Goal: Task Accomplishment & Management: Manage account settings

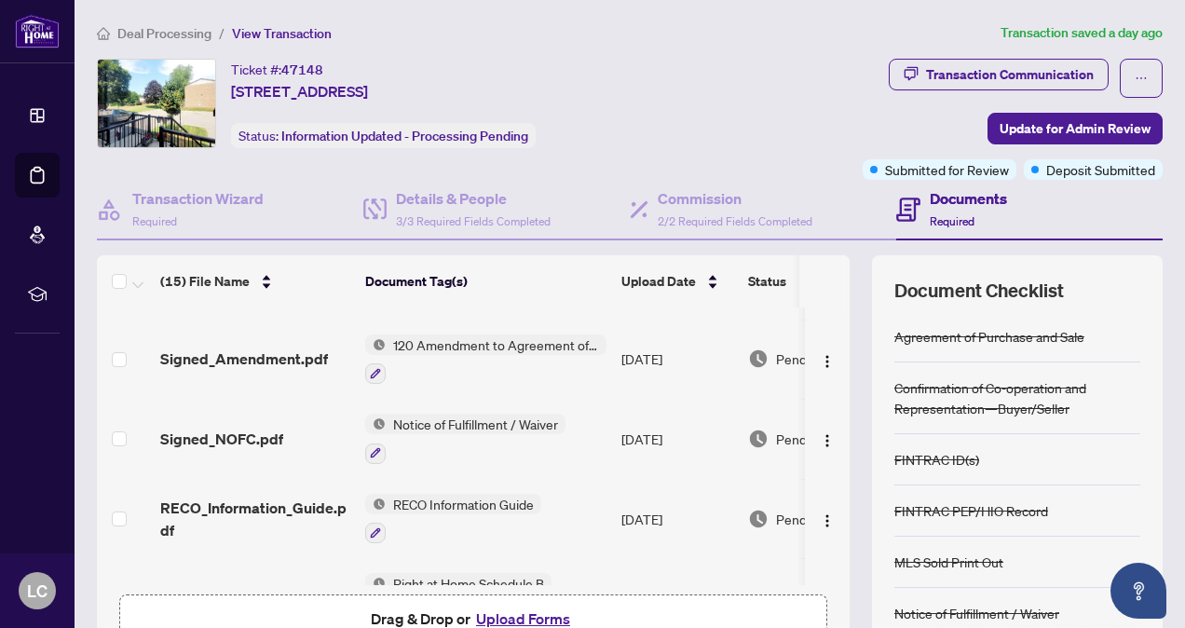
scroll to position [378, 0]
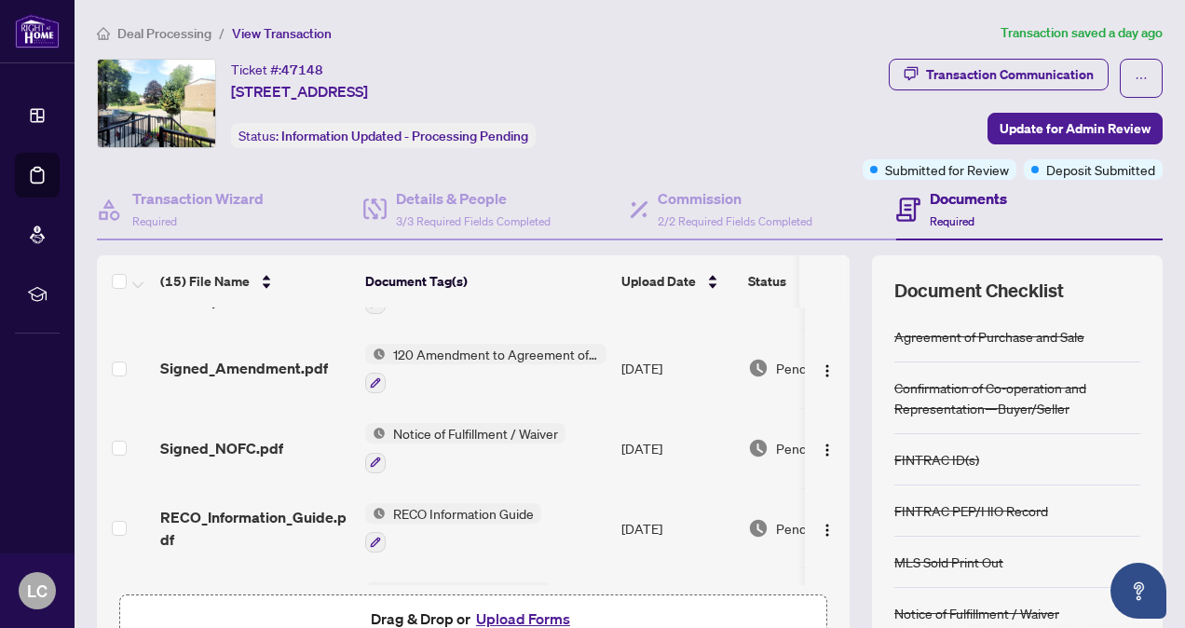
click at [38, 178] on icon at bounding box center [37, 175] width 19 height 19
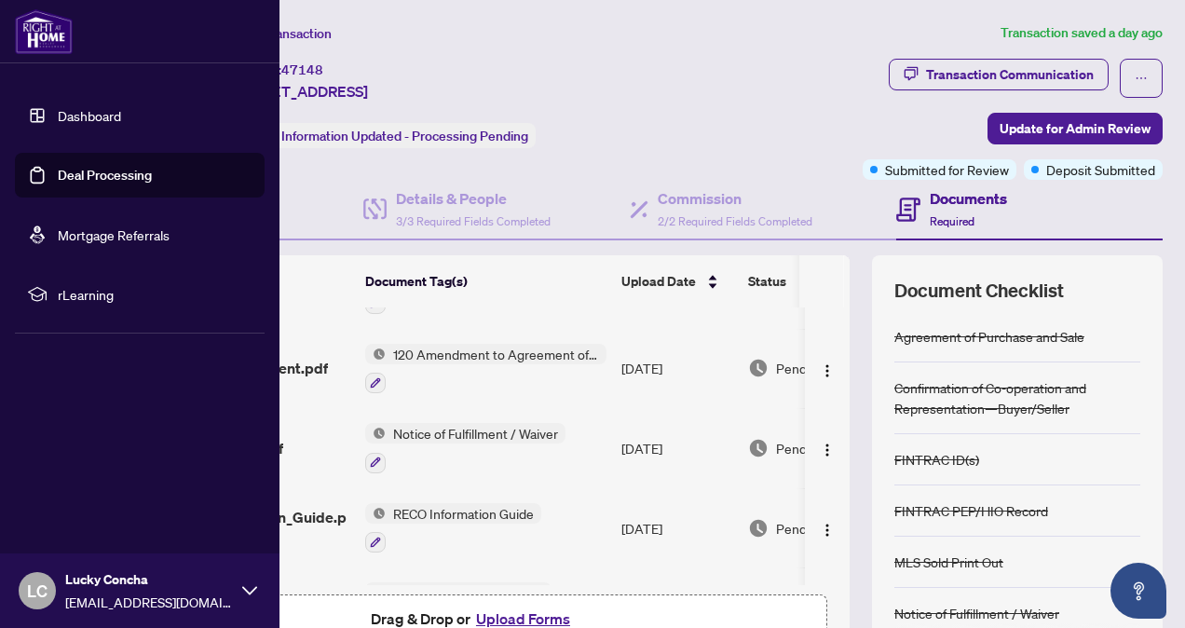
click at [118, 181] on link "Deal Processing" at bounding box center [105, 175] width 94 height 17
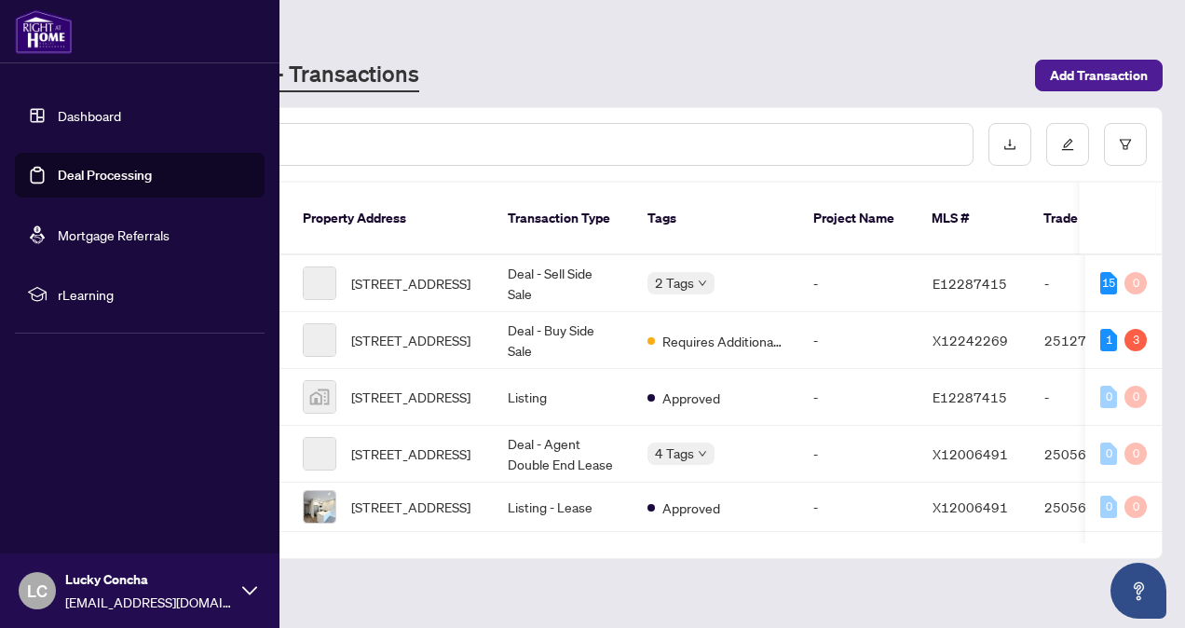
click at [121, 119] on link "Dashboard" at bounding box center [89, 115] width 63 height 17
click at [579, 320] on td "Deal - Buy Side Sale" at bounding box center [563, 340] width 140 height 57
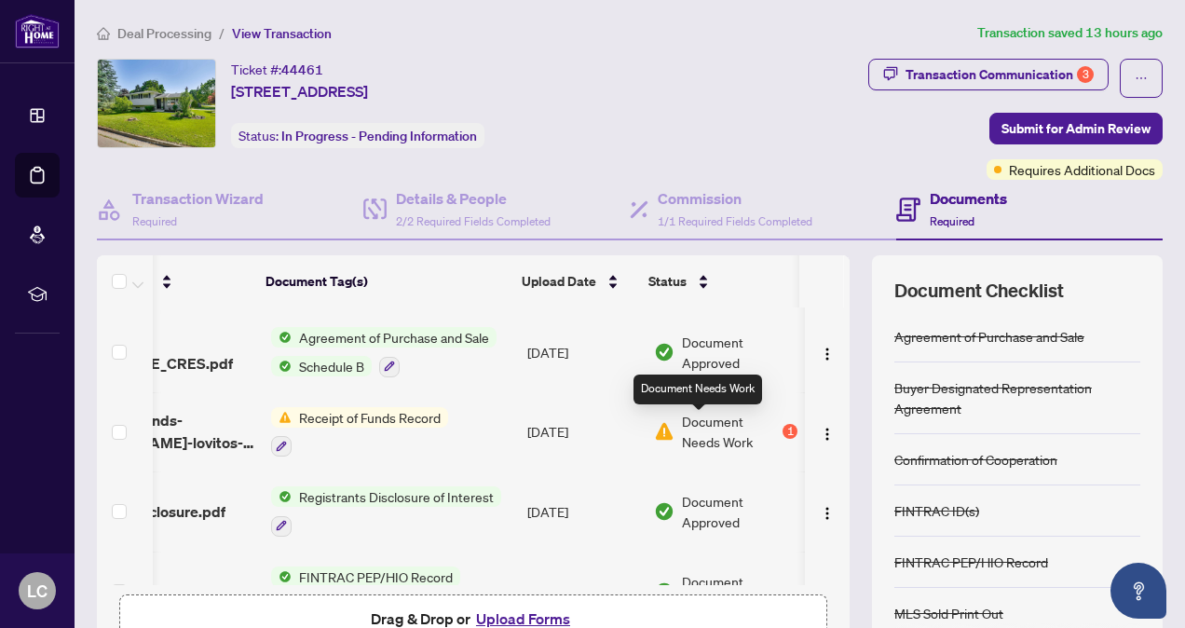
scroll to position [0, 114]
click at [782, 428] on div "1" at bounding box center [789, 431] width 15 height 15
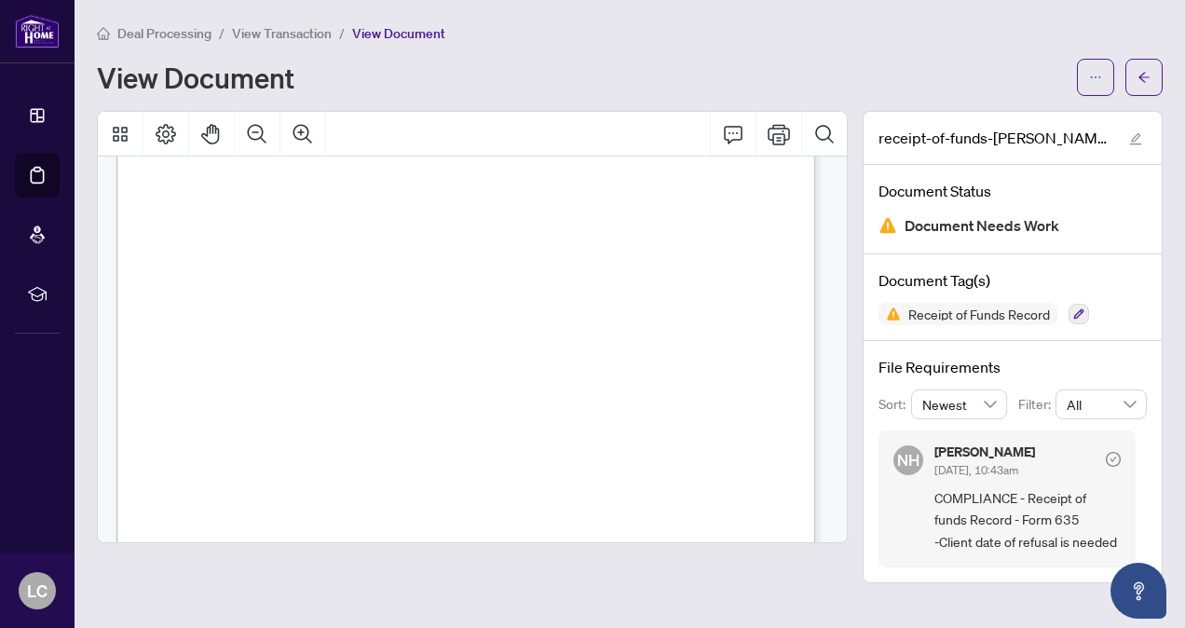
scroll to position [5206, 0]
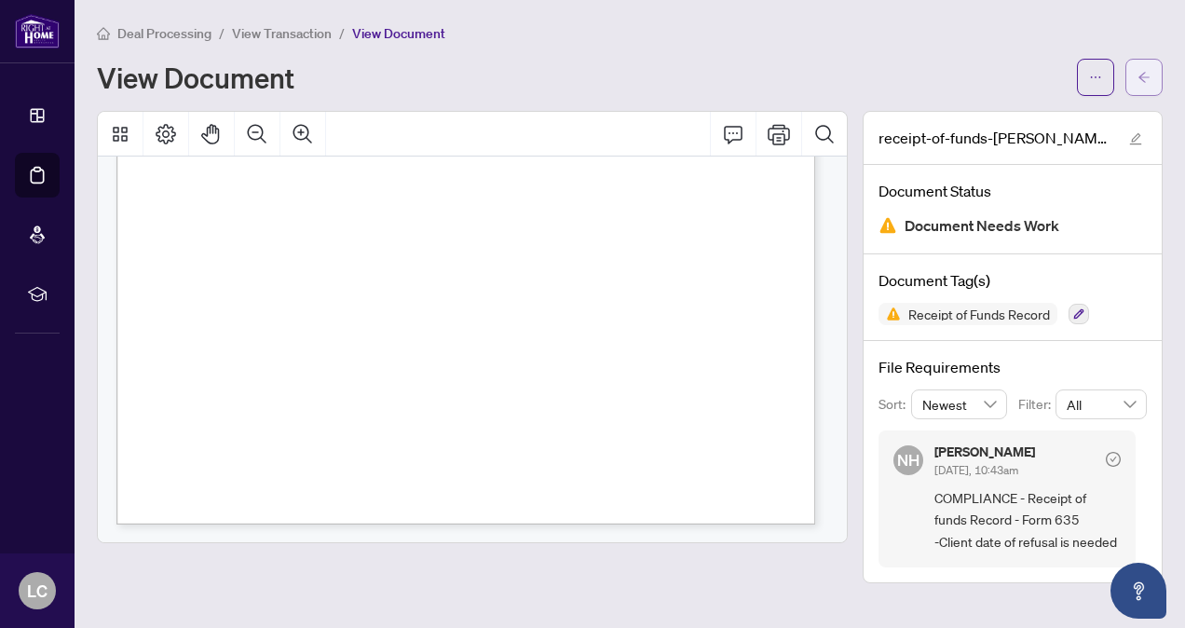
click at [1138, 71] on icon "arrow-left" at bounding box center [1143, 77] width 13 height 13
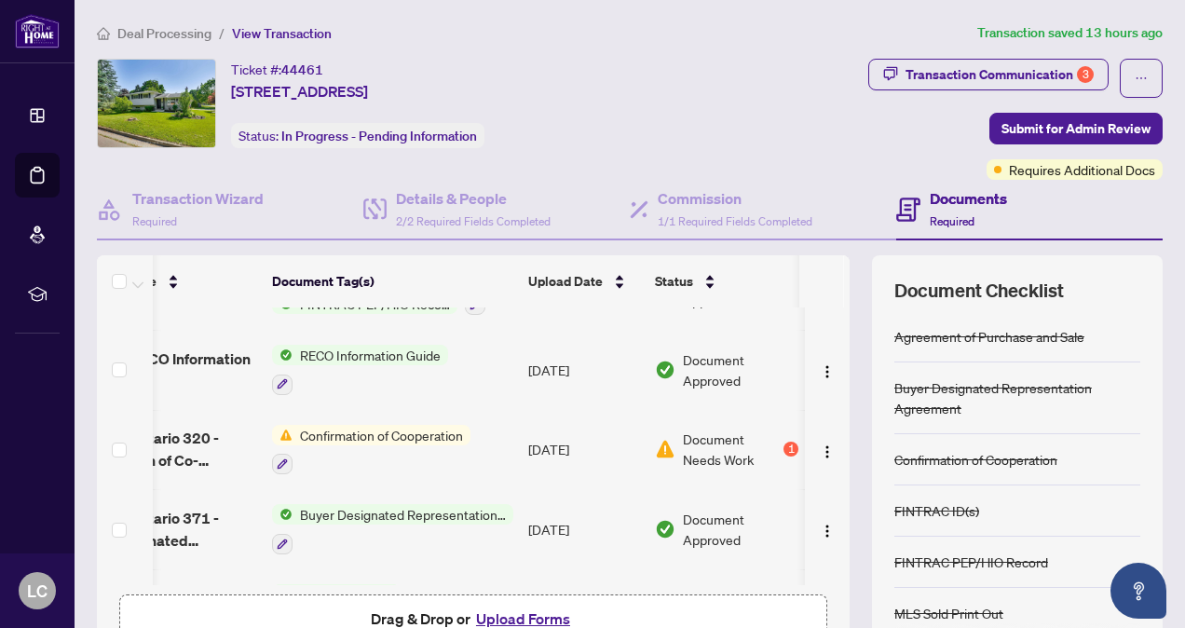
scroll to position [0, 114]
click at [805, 445] on td at bounding box center [827, 450] width 45 height 80
click at [401, 433] on span "Confirmation of Cooperation" at bounding box center [381, 435] width 178 height 20
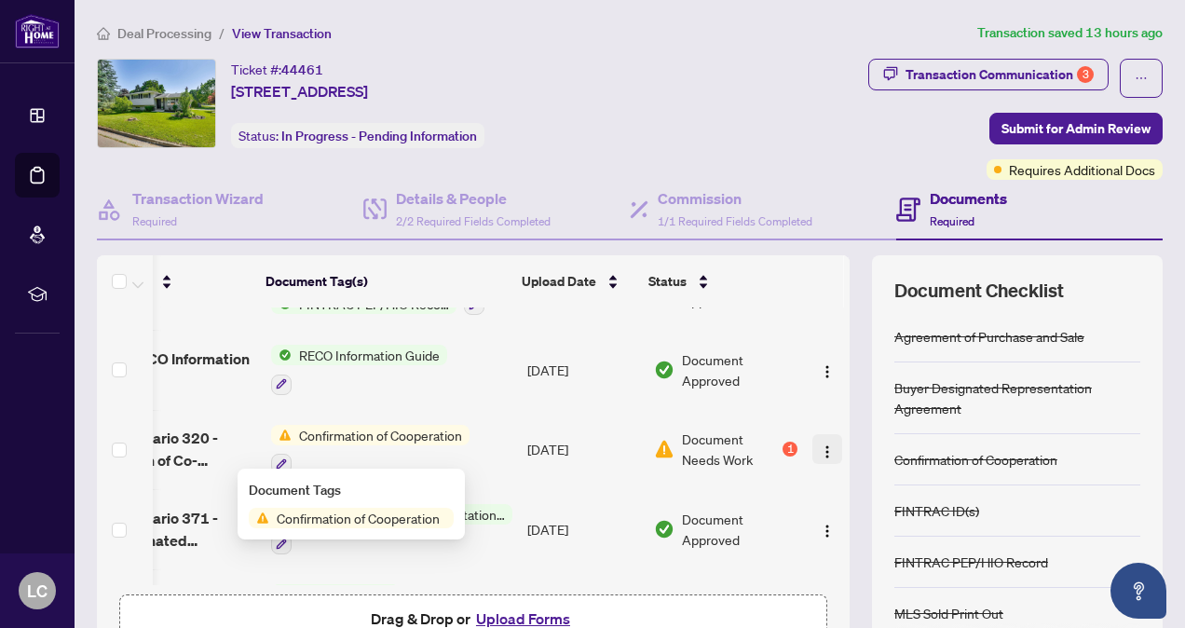
click at [820, 446] on img "button" at bounding box center [827, 451] width 15 height 15
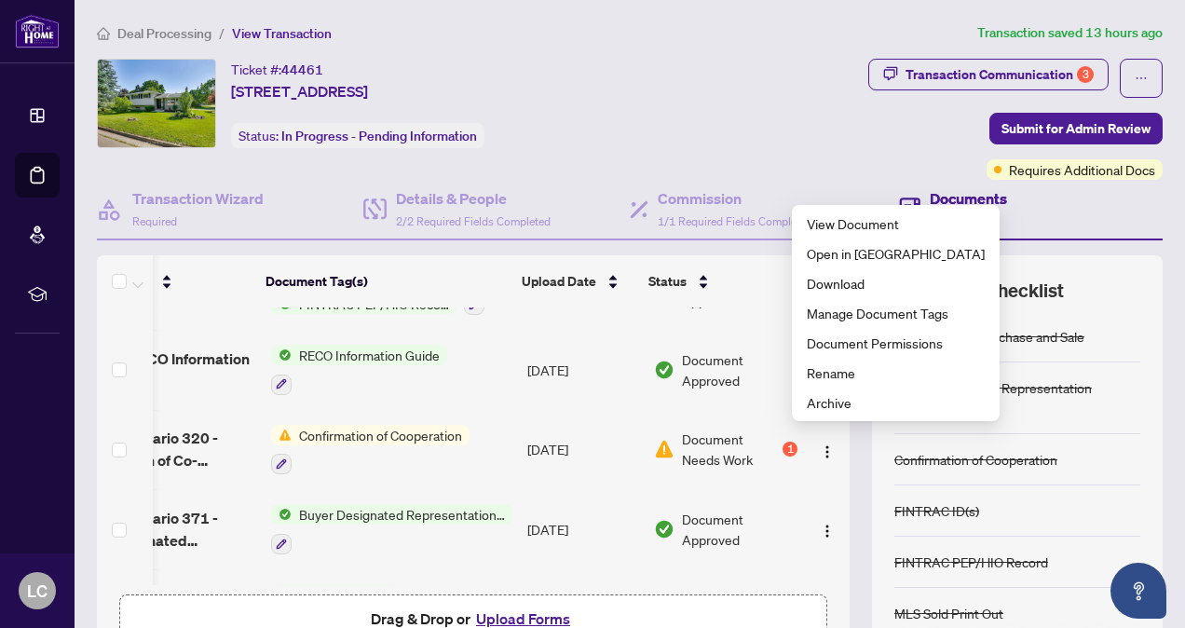
click at [743, 442] on span "Document Needs Work" at bounding box center [730, 448] width 97 height 41
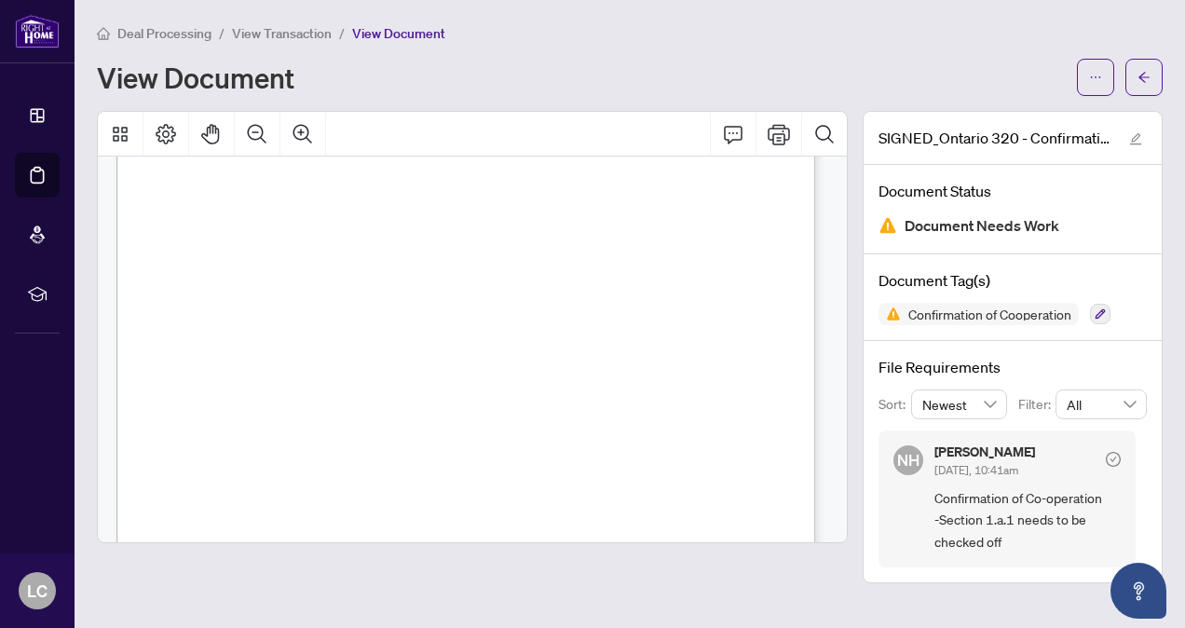
scroll to position [210, 0]
click at [1144, 76] on icon "arrow-left" at bounding box center [1143, 77] width 11 height 10
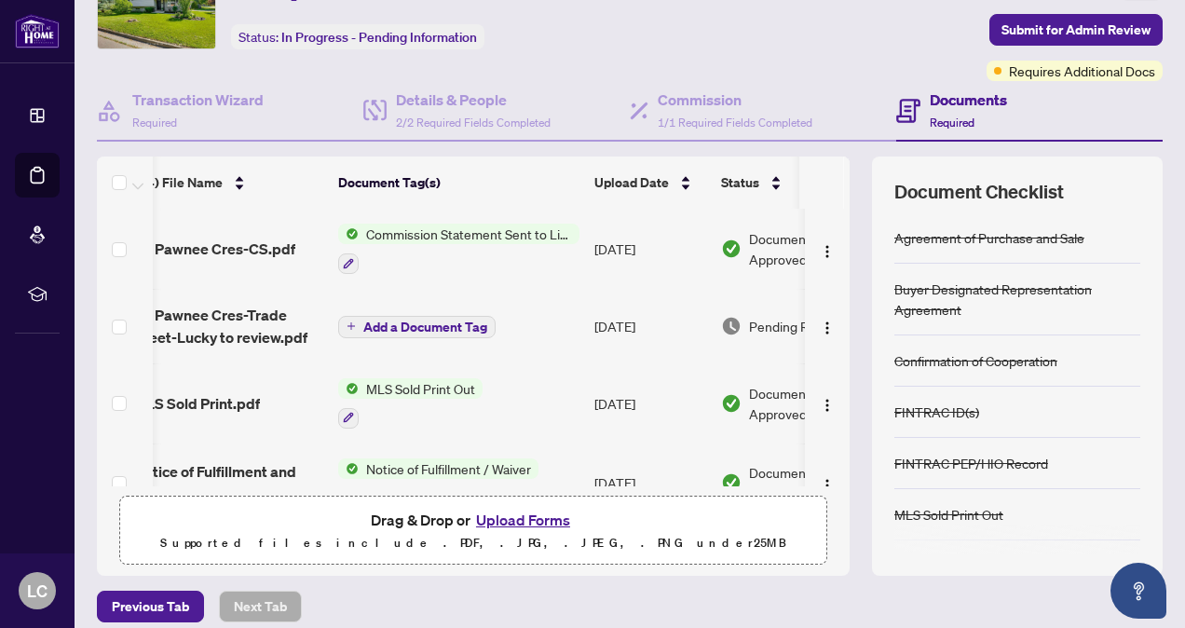
scroll to position [0, 54]
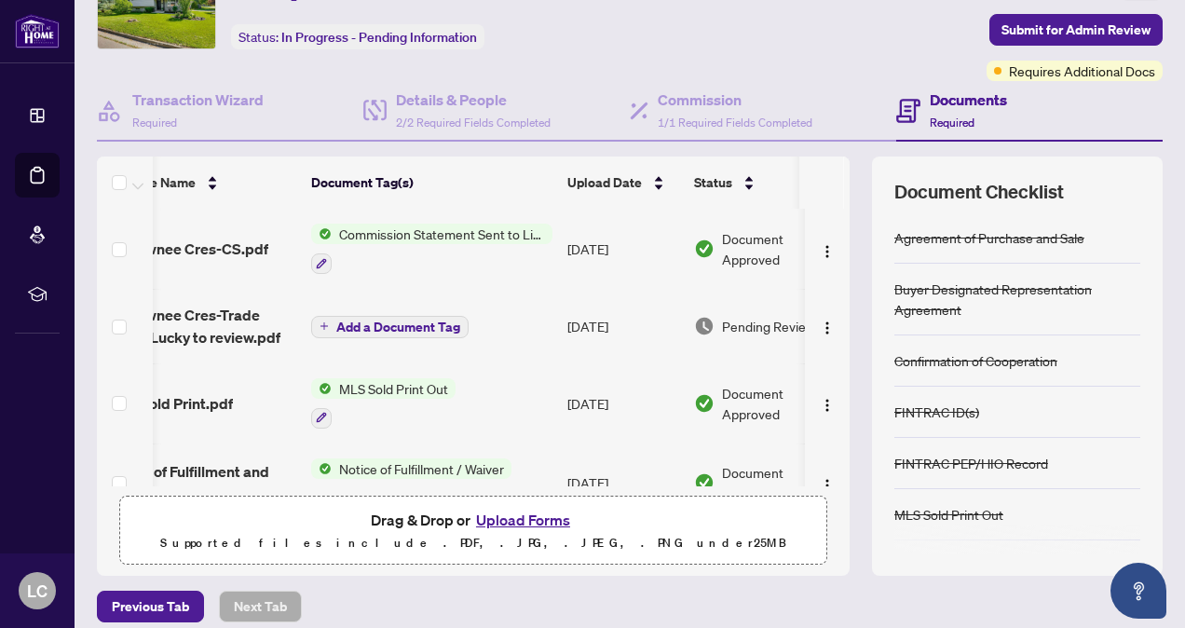
click at [238, 337] on span "46 Pawnee Cres-Trade sheet-Lucky to review.pdf" at bounding box center [201, 326] width 190 height 45
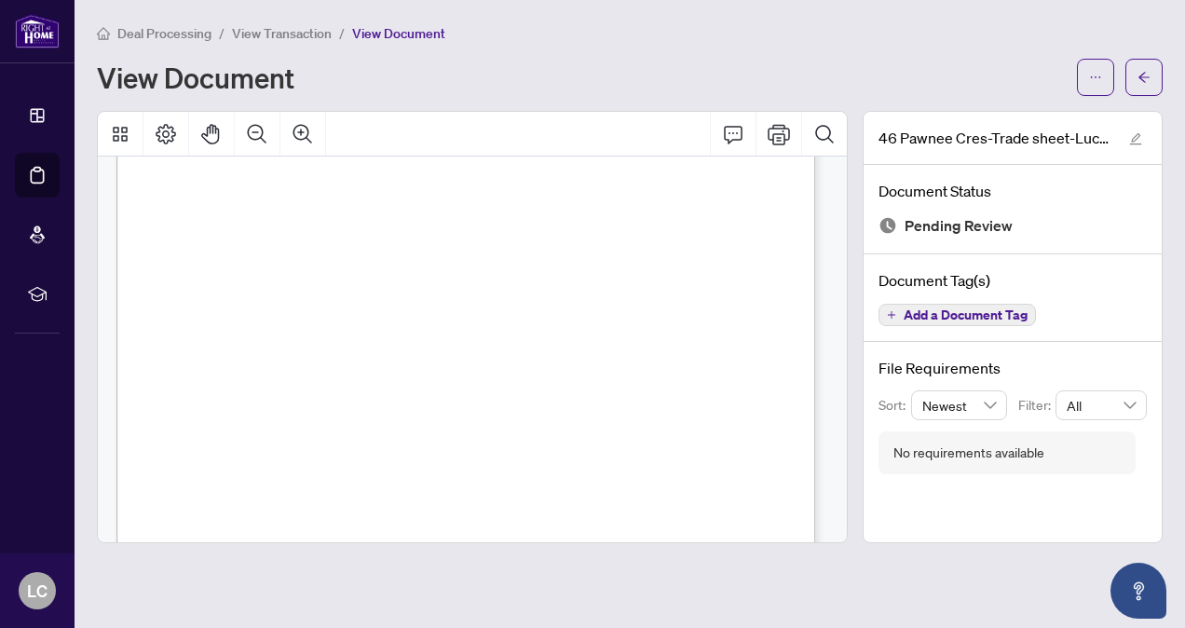
scroll to position [270, 0]
